Goal: Entertainment & Leisure: Consume media (video, audio)

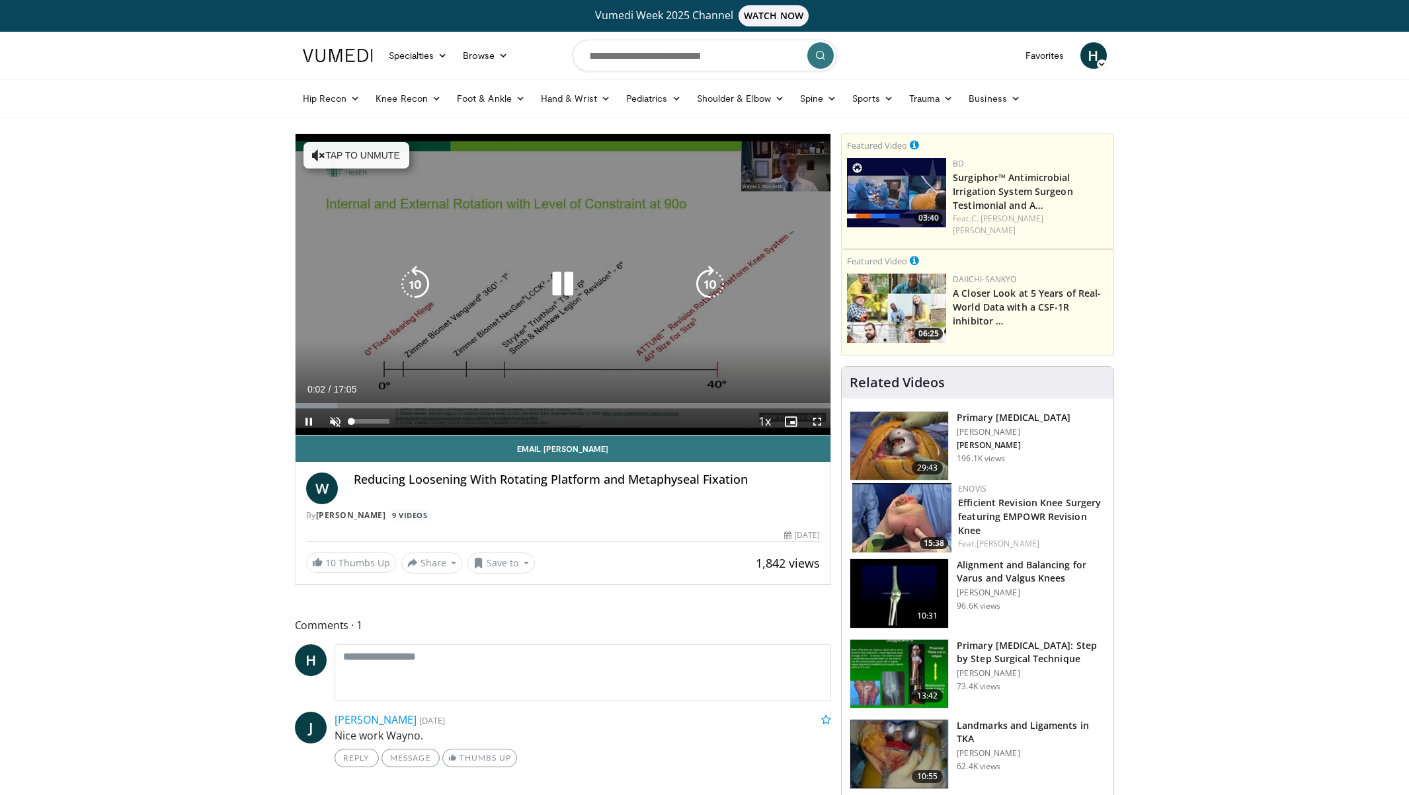
drag, startPoint x: 337, startPoint y: 421, endPoint x: 360, endPoint y: 425, distance: 23.0
click at [337, 421] on span "Video Player" at bounding box center [335, 422] width 26 height 26
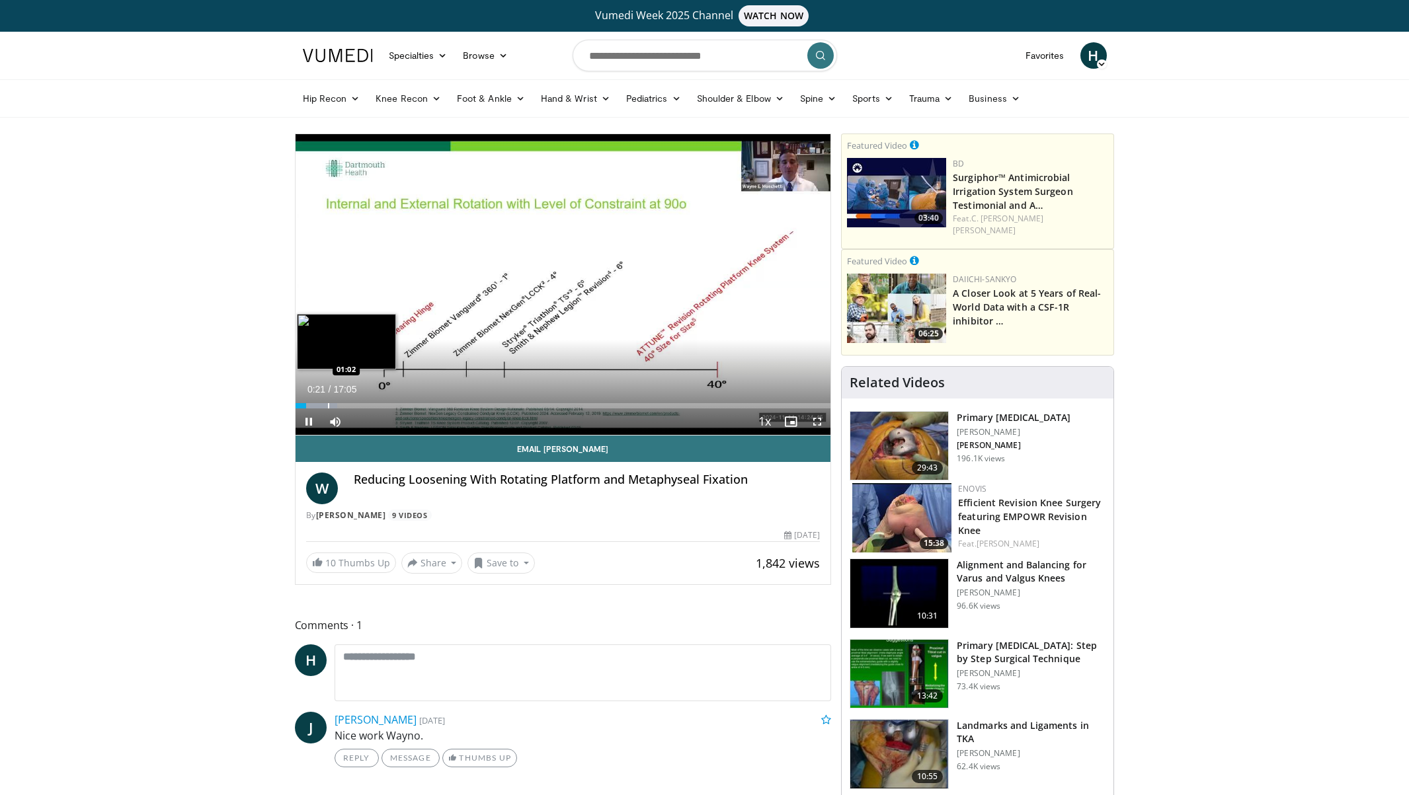
click at [328, 405] on div "Progress Bar" at bounding box center [328, 405] width 1 height 5
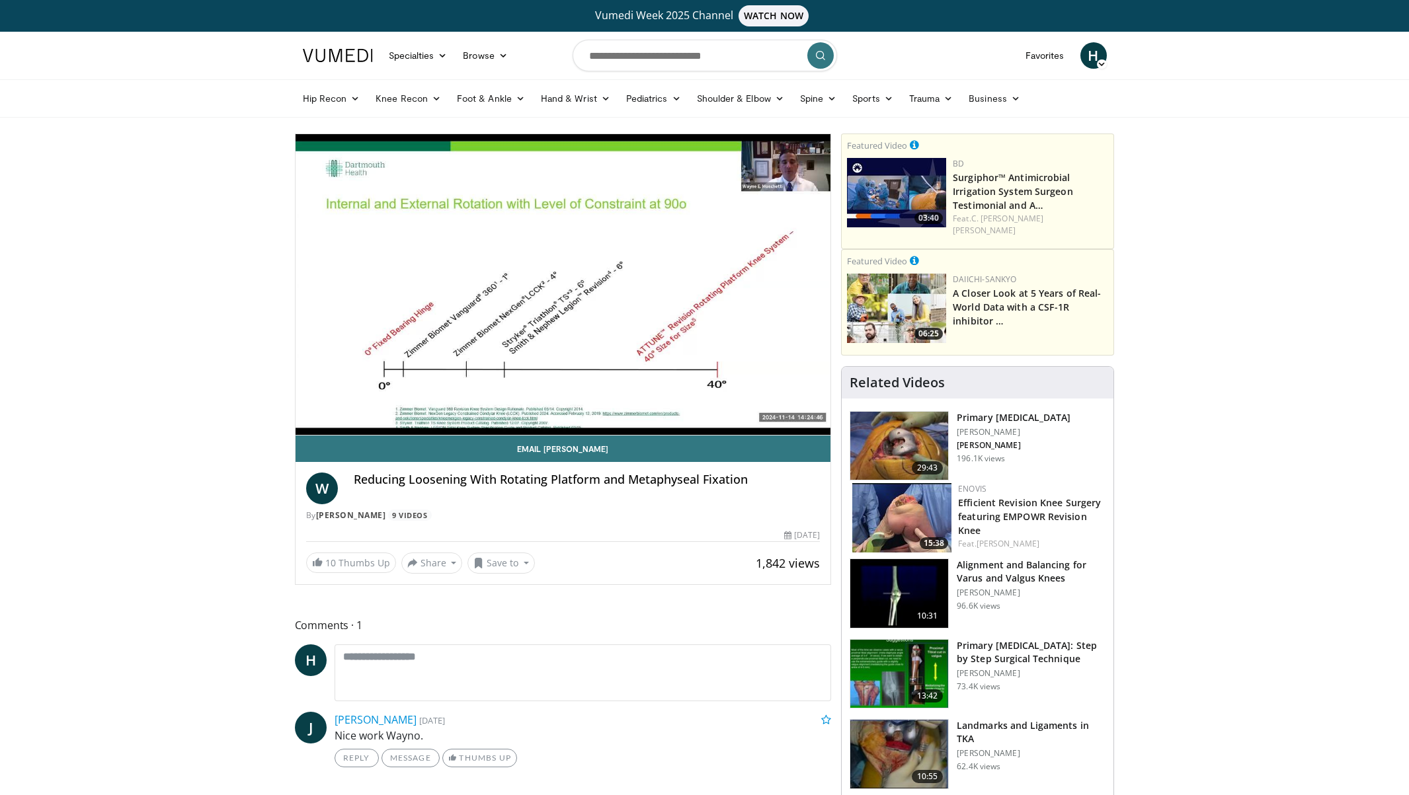
click at [358, 408] on div "10 seconds Tap to unmute" at bounding box center [564, 284] width 536 height 301
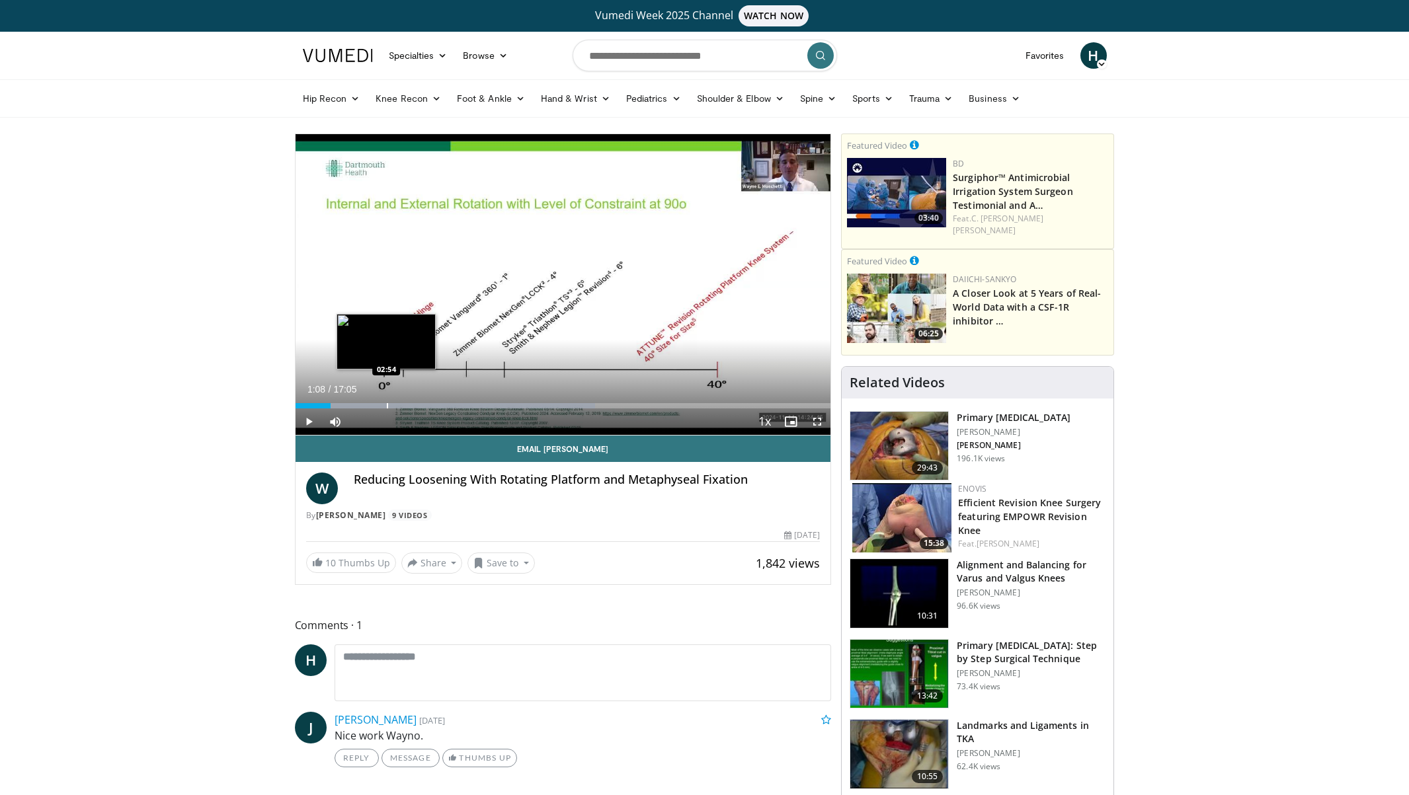
click at [387, 407] on div "Progress Bar" at bounding box center [387, 405] width 1 height 5
click at [308, 425] on span "Video Player" at bounding box center [309, 422] width 26 height 26
